Goal: Information Seeking & Learning: Check status

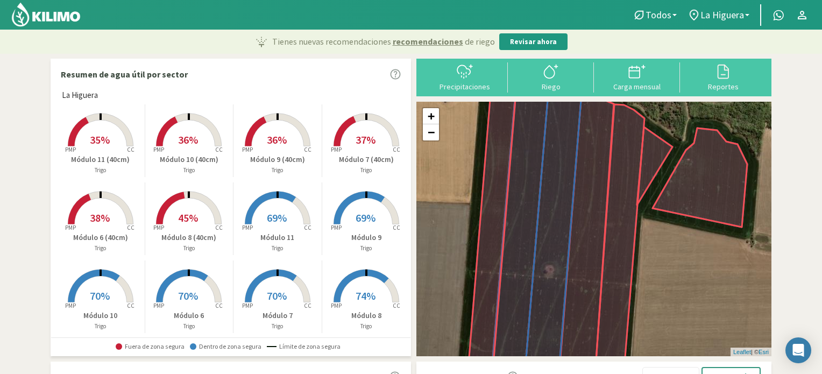
click at [270, 221] on span "69%" at bounding box center [277, 217] width 20 height 13
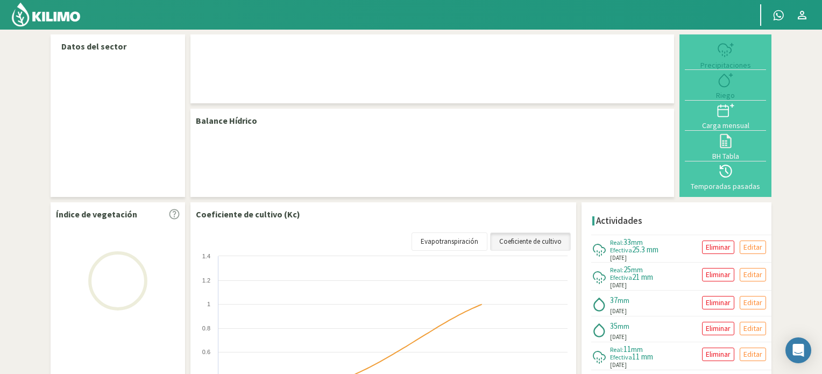
select select "1: Object"
select select "2: Object"
